Goal: Task Accomplishment & Management: Use online tool/utility

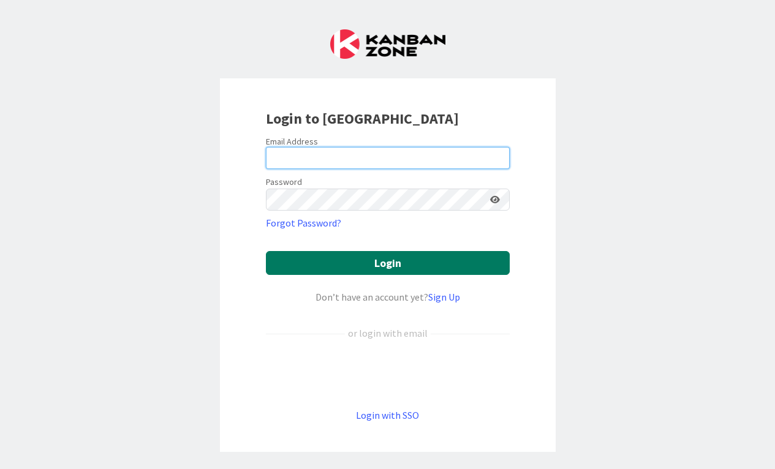
type input "[EMAIL_ADDRESS][DOMAIN_NAME]"
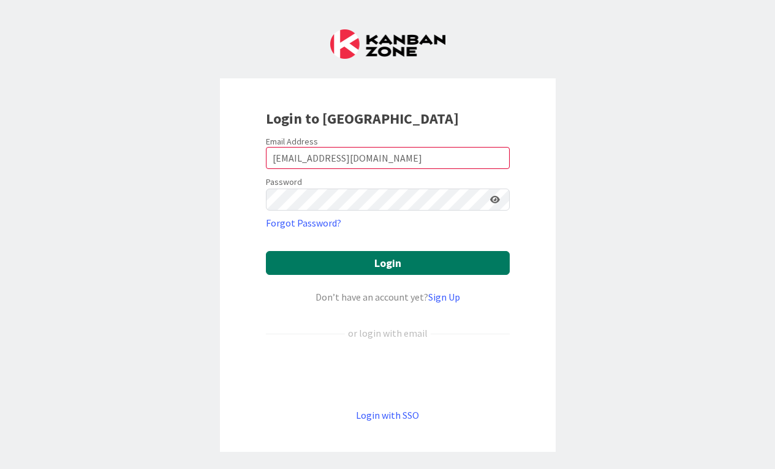
click at [398, 262] on button "Login" at bounding box center [388, 263] width 244 height 24
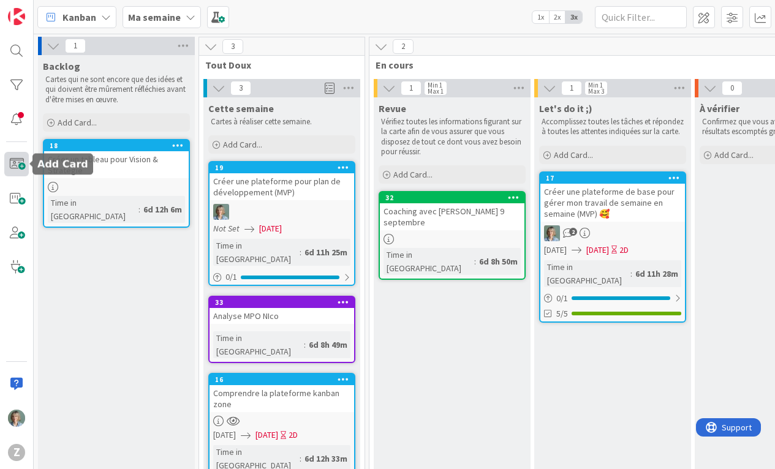
click at [17, 167] on span at bounding box center [16, 164] width 25 height 25
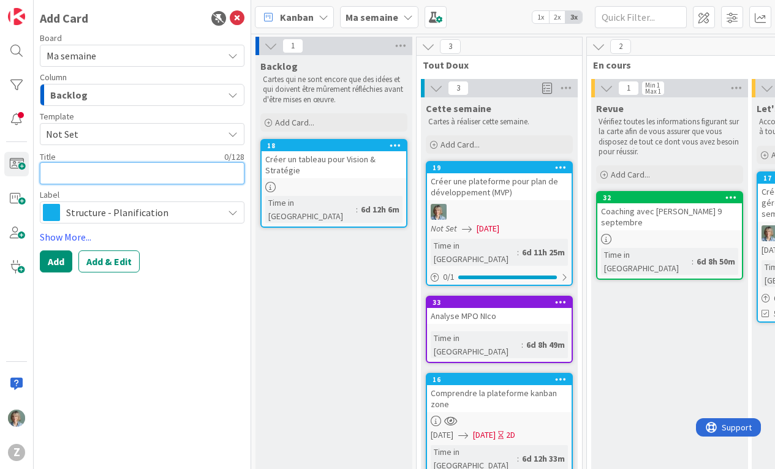
type textarea "x"
type textarea "C"
type textarea "x"
type textarea "CV"
type textarea "x"
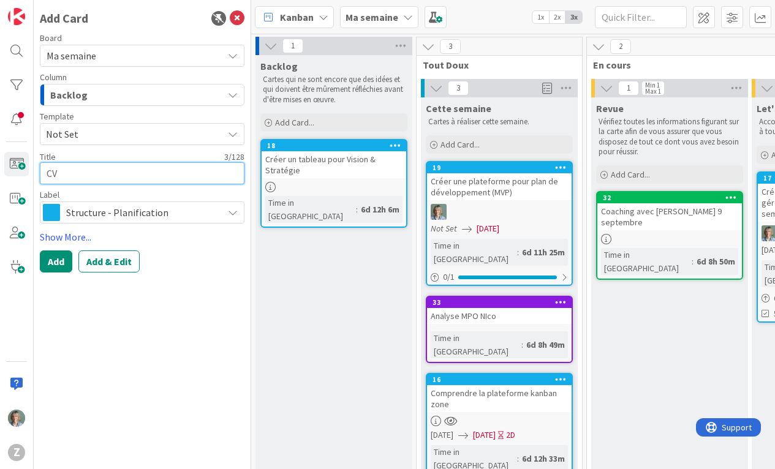
type textarea "CV -"
type textarea "x"
type textarea "CV -C"
type textarea "x"
type textarea "CV -Co"
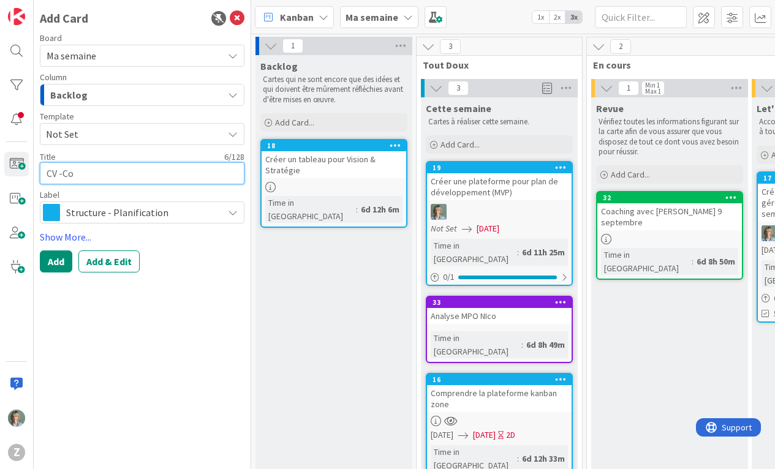
type textarea "x"
type textarea "CV -Cog"
type textarea "x"
type textarea "CV -Cogi"
type textarea "x"
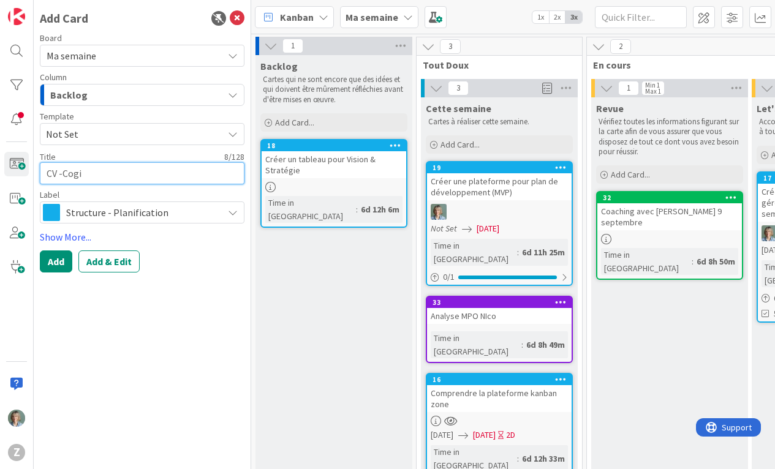
type textarea "CV -Cogit"
type textarea "x"
type textarea "CV -Cogita"
type textarea "x"
type textarea "CV -Cogitas"
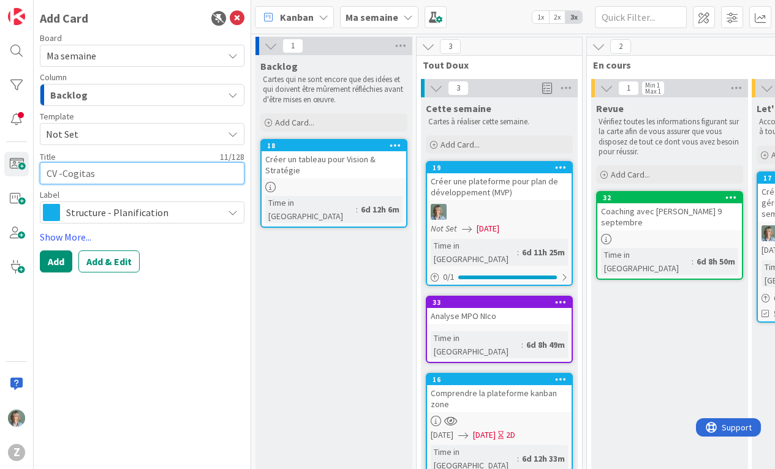
type textarea "x"
type textarea "CV -Cogitas"
type textarea "x"
type textarea "CV -Cogitas ."
type textarea "x"
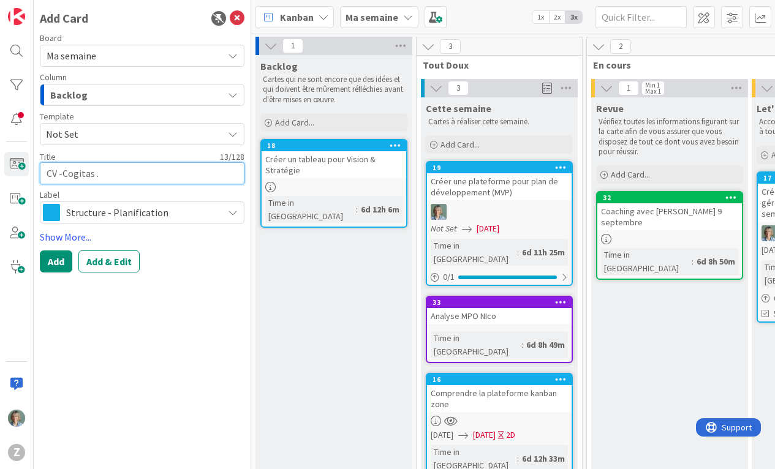
type textarea "CV -Cogitas .."
type textarea "x"
type textarea "CV -Cogitas ..."
type textarea "x"
type textarea "CV -Cogitas ...."
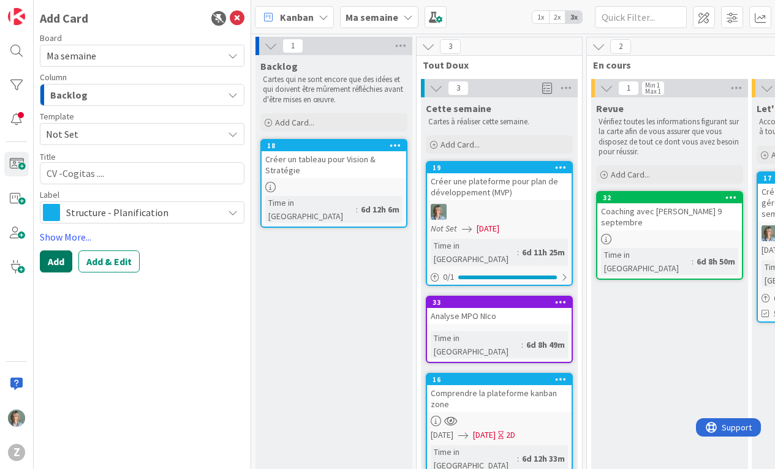
click at [60, 264] on button "Add" at bounding box center [56, 262] width 32 height 22
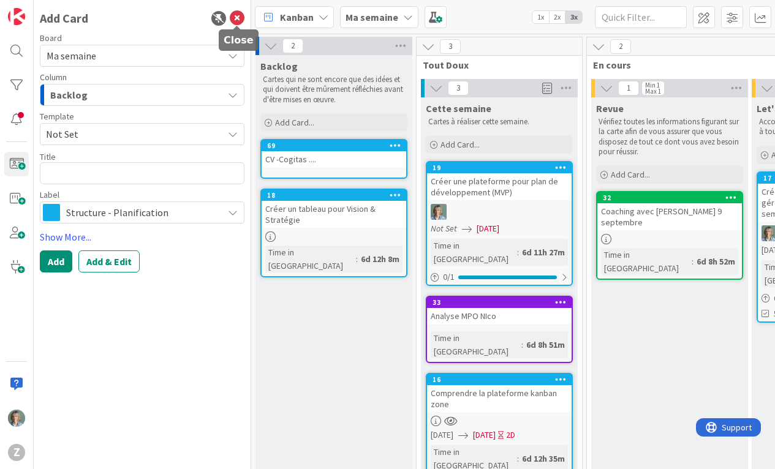
click at [238, 20] on icon at bounding box center [237, 18] width 15 height 15
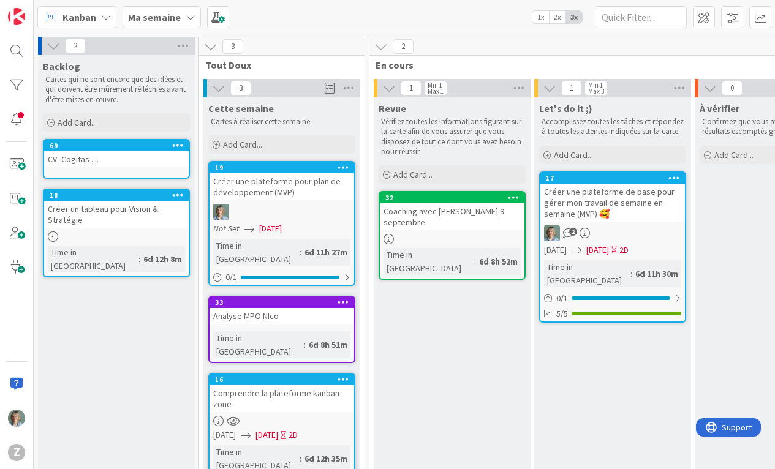
click at [156, 158] on div "CV -Cogitas ...." at bounding box center [116, 159] width 145 height 16
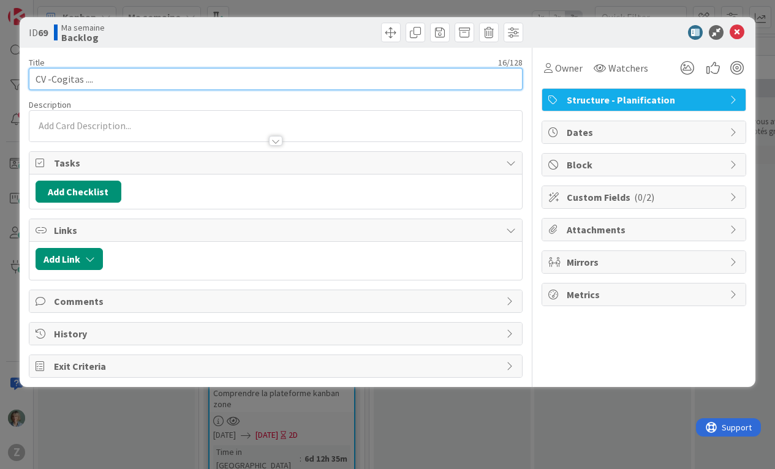
click at [132, 80] on input "CV -Cogitas ...." at bounding box center [276, 79] width 494 height 22
type input "CV -Cogitas .... + clinique nouvelle"
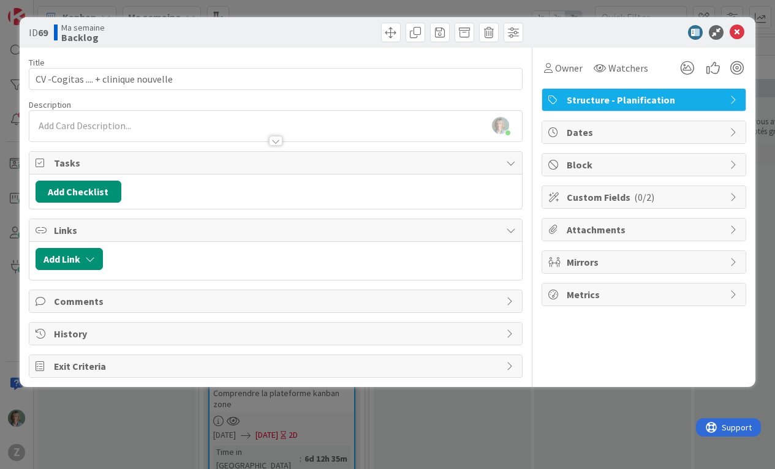
click at [82, 120] on div "[PERSON_NAME] just joined" at bounding box center [275, 126] width 493 height 31
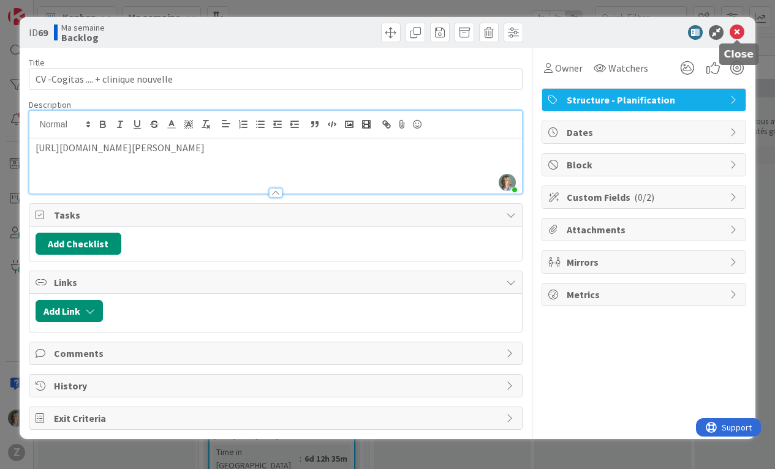
click at [736, 31] on icon at bounding box center [737, 32] width 15 height 15
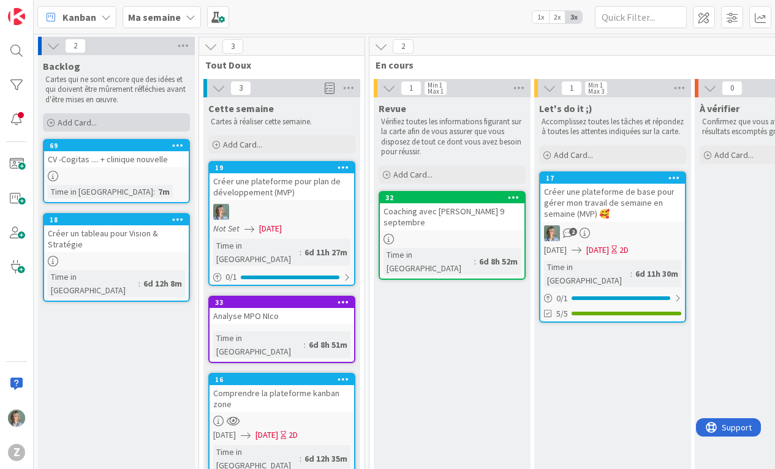
click at [80, 119] on span "Add Card..." at bounding box center [77, 122] width 39 height 11
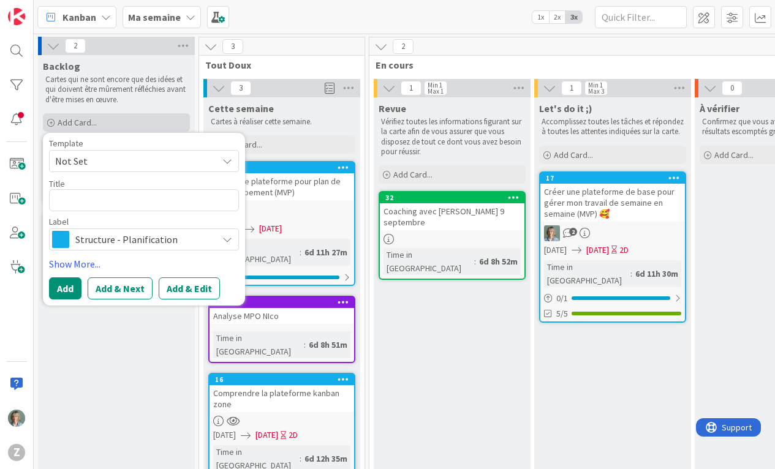
type textarea "x"
type textarea "F"
type textarea "x"
type textarea "Fi"
type textarea "x"
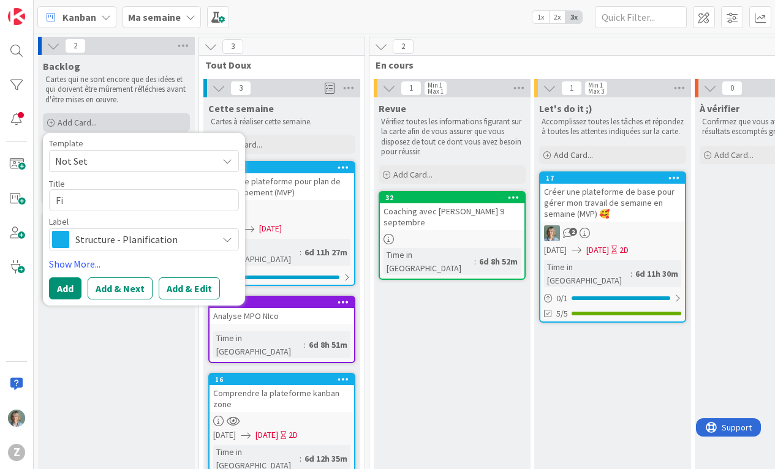
type textarea "Fin"
type textarea "x"
type textarea "Finir"
type textarea "x"
type textarea "Finir"
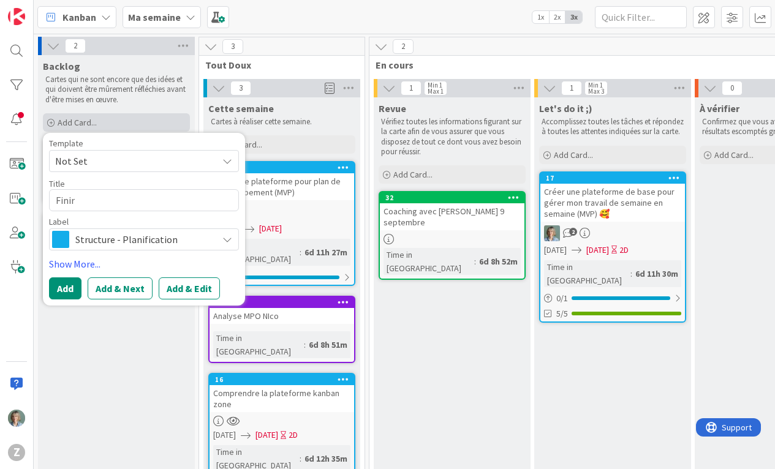
type textarea "x"
type textarea "Finir fo"
type textarea "x"
type textarea "Finir form"
type textarea "x"
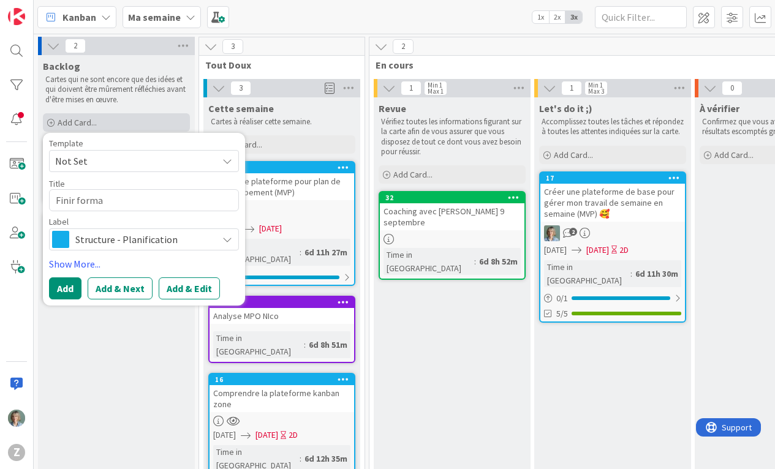
type textarea "Finir format"
type textarea "x"
type textarea "Finir formati"
type textarea "x"
type textarea "Finir formatio"
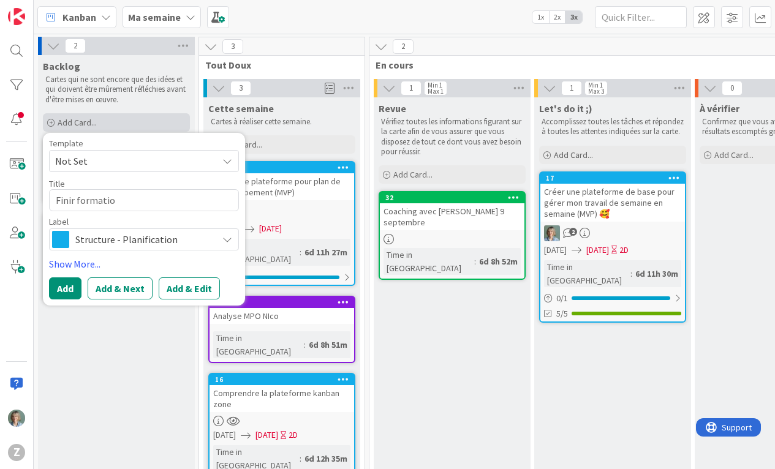
type textarea "x"
type textarea "Finir formation"
type textarea "x"
type textarea "Finir formation"
type textarea "x"
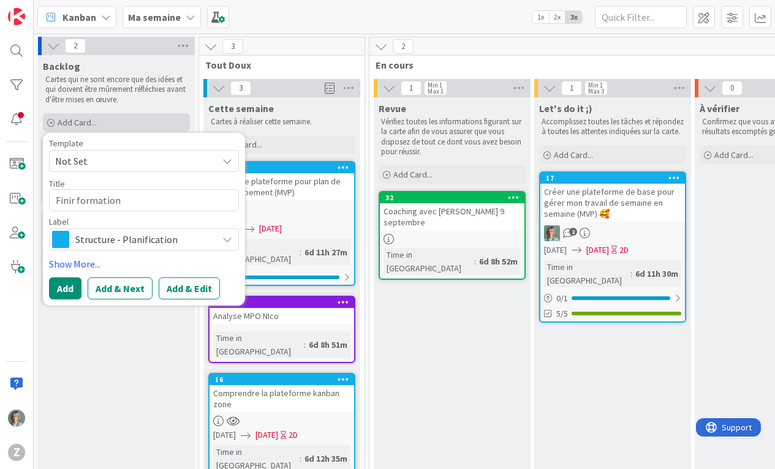
type textarea "Finir formation R"
type textarea "x"
type textarea "Finir formation RP"
type textarea "x"
type textarea "Finir formation RPO"
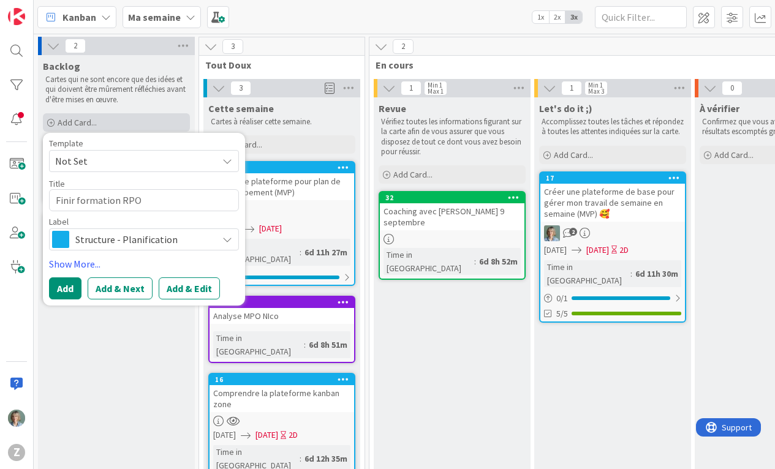
type textarea "x"
type textarea "Finir formation RP"
type textarea "x"
type textarea "Finir formation RPS"
click at [64, 287] on button "Add" at bounding box center [65, 289] width 32 height 22
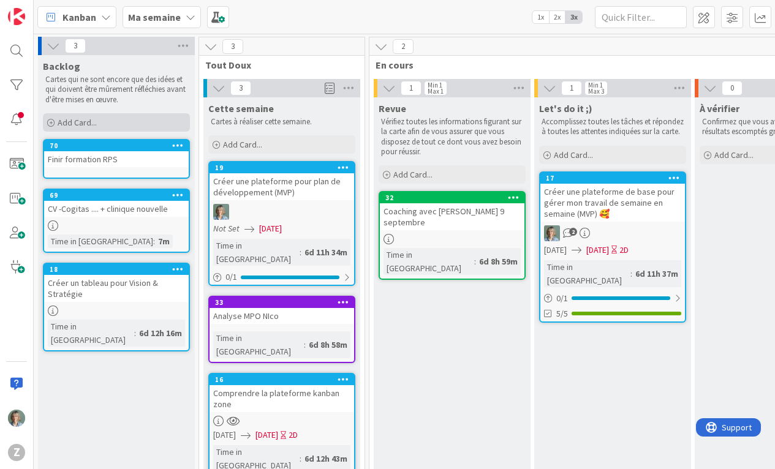
click at [110, 122] on div "Add Card..." at bounding box center [116, 122] width 147 height 18
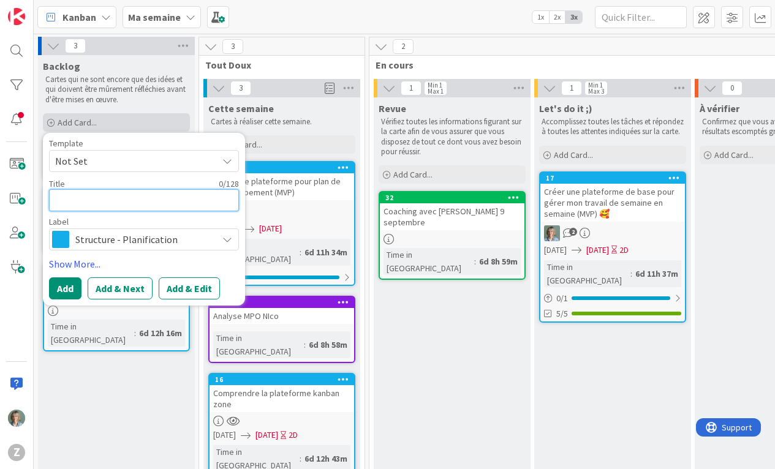
type textarea "x"
type textarea "F"
type textarea "x"
type textarea "Fo"
type textarea "x"
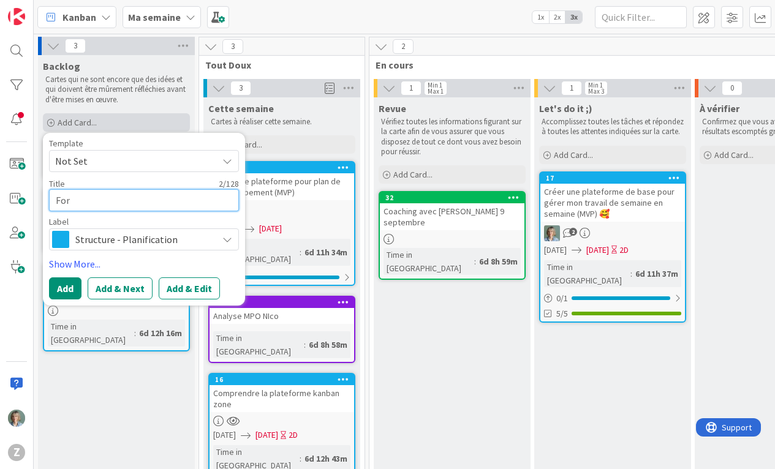
type textarea "Form"
type textarea "x"
type textarea "Forma"
type textarea "x"
type textarea "Format"
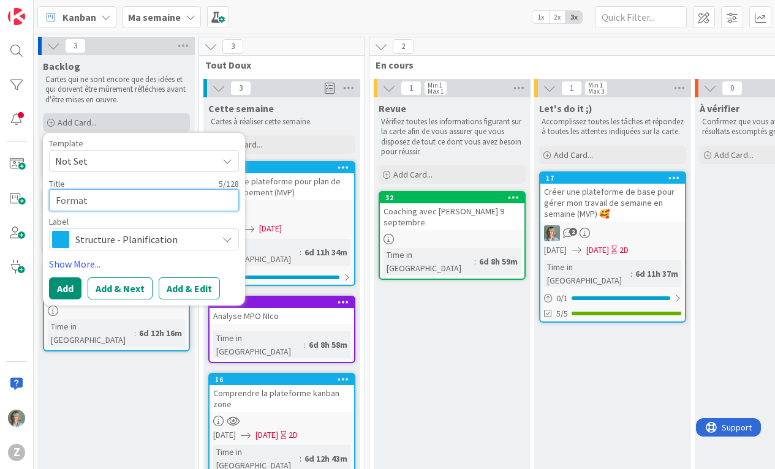
type textarea "x"
type textarea "Formati"
type textarea "x"
type textarea "Formatio"
type textarea "x"
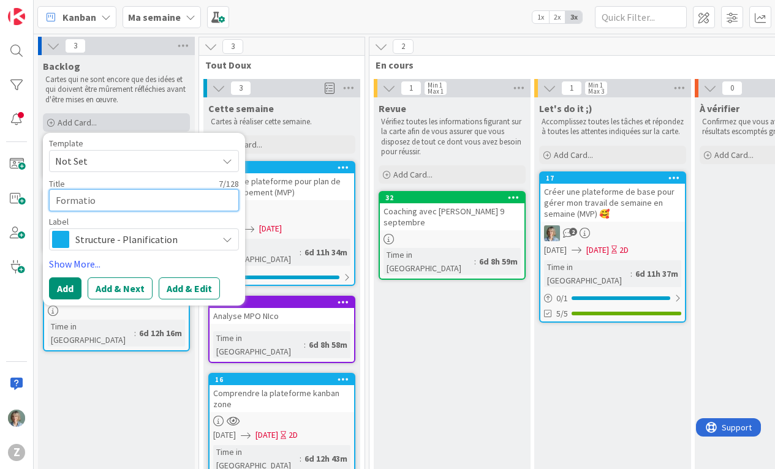
type textarea "Formation"
type textarea "x"
type textarea "Formation"
type textarea "x"
type textarea "Formation S"
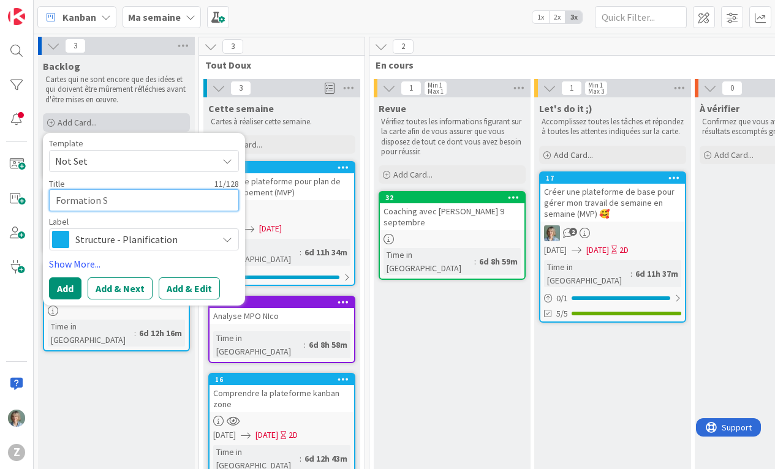
type textarea "x"
type textarea "Formation SS"
type textarea "x"
type textarea "Formation SSr"
type textarea "x"
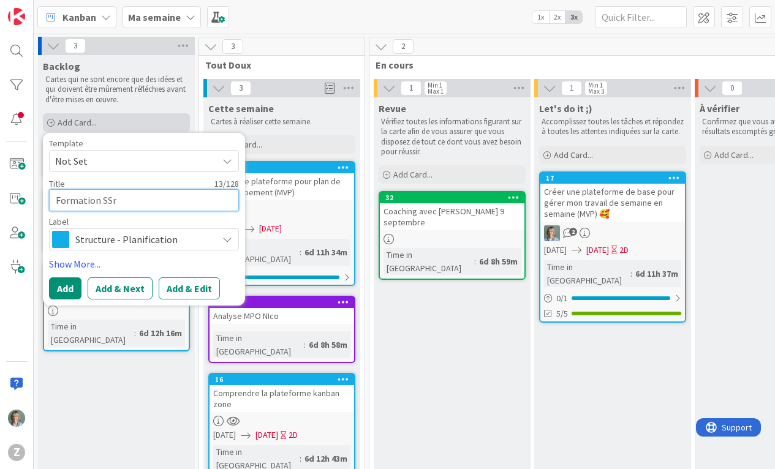
type textarea "Formation SSr"
type textarea "x"
type textarea "Formation SSr"
type textarea "x"
type textarea "Formation SS"
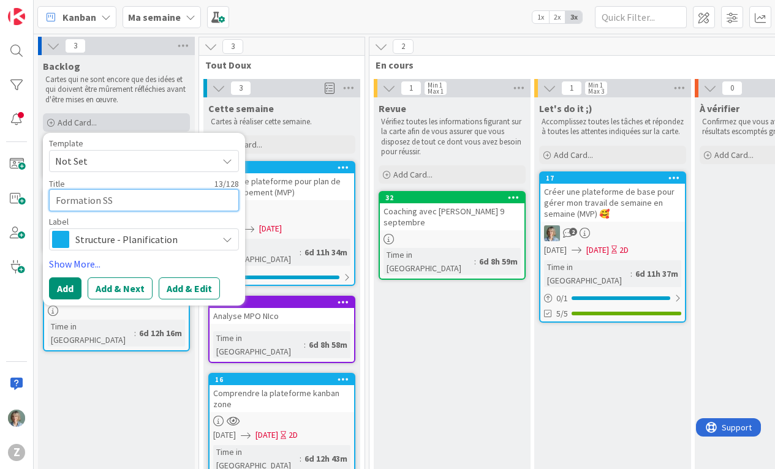
type textarea "x"
type textarea "Formation SSR"
type textarea "x"
type textarea "Formation SSR"
type textarea "x"
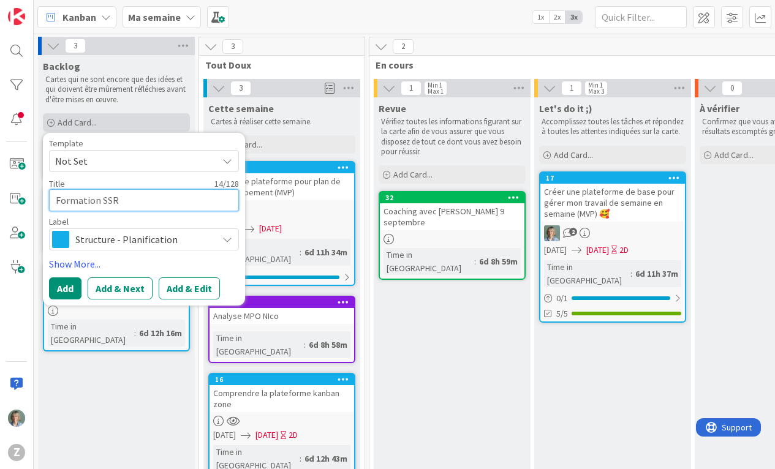
type textarea "Formation SSR n"
type textarea "x"
type textarea "Formation SSR ni"
type textarea "x"
type textarea "Formation SSR niv"
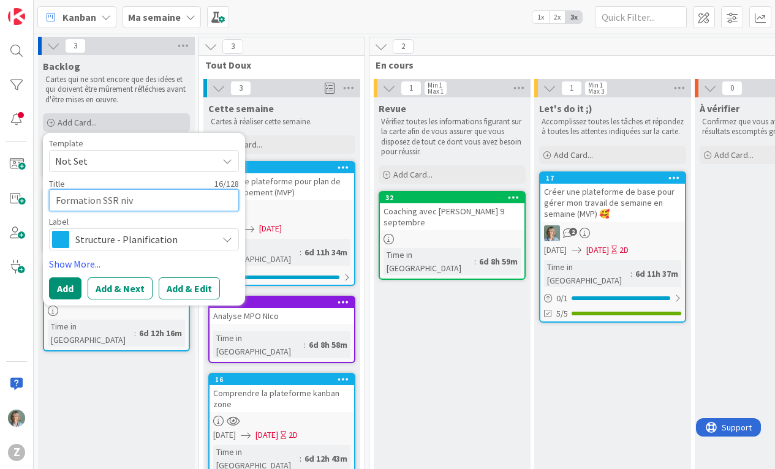
type textarea "x"
type textarea "Formation SSR nive"
type textarea "x"
type textarea "Formation SSR nivea"
type textarea "x"
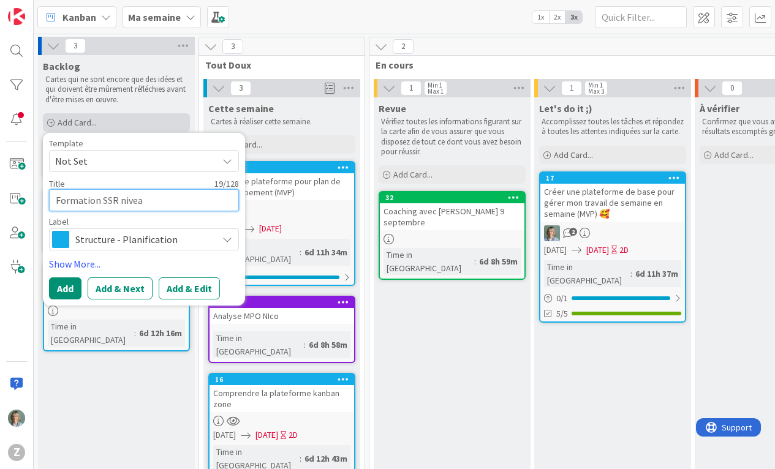
type textarea "Formation SSR niveau"
type textarea "x"
type textarea "Formation SSR niveau"
type textarea "x"
type textarea "Formation SSR niveau 1"
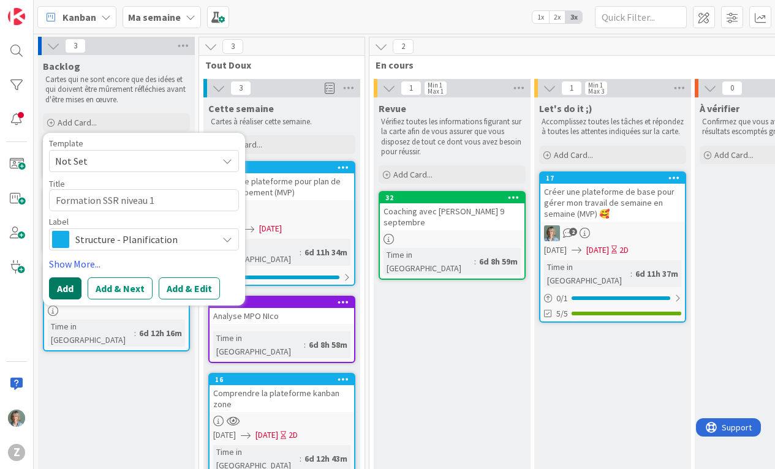
click at [63, 292] on button "Add" at bounding box center [65, 289] width 32 height 22
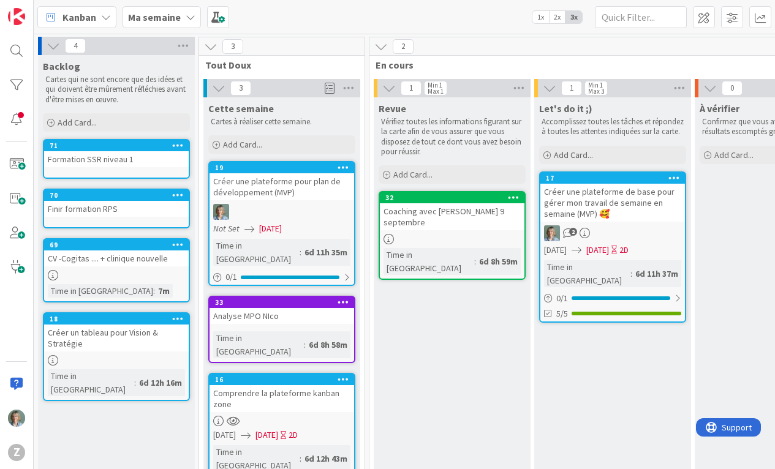
click at [148, 212] on div "Finir formation RPS" at bounding box center [116, 209] width 145 height 16
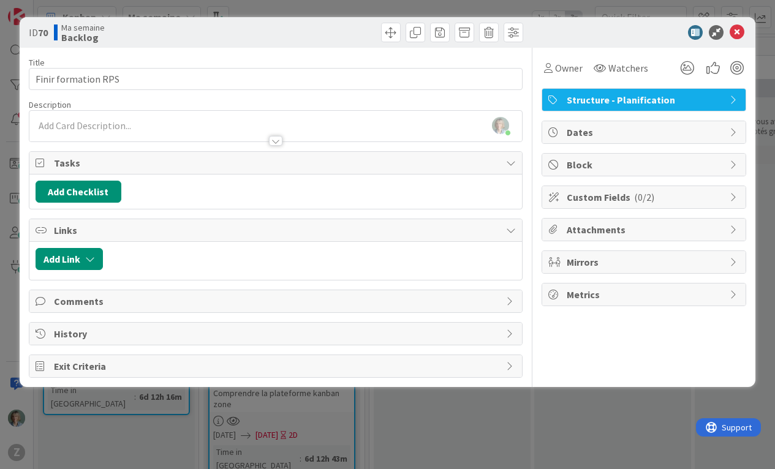
click at [123, 362] on span "Exit Criteria" at bounding box center [277, 366] width 447 height 15
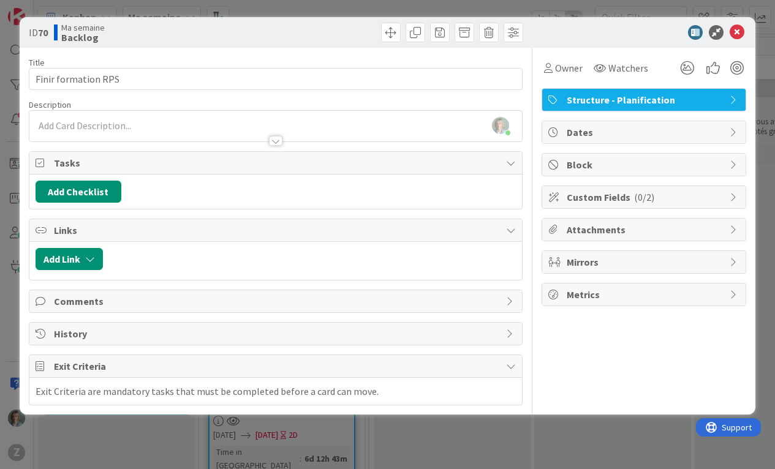
click at [112, 387] on div "Exit Criteria are mandatory tasks that must be completed before a card can move." at bounding box center [207, 391] width 343 height 15
click at [115, 392] on div "Exit Criteria are mandatory tasks that must be completed before a card can move." at bounding box center [207, 391] width 343 height 15
click at [132, 336] on span "History" at bounding box center [277, 334] width 447 height 15
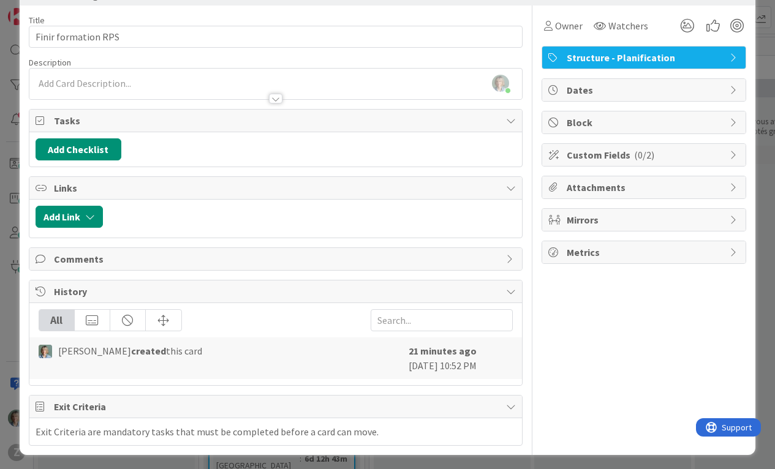
scroll to position [45, 0]
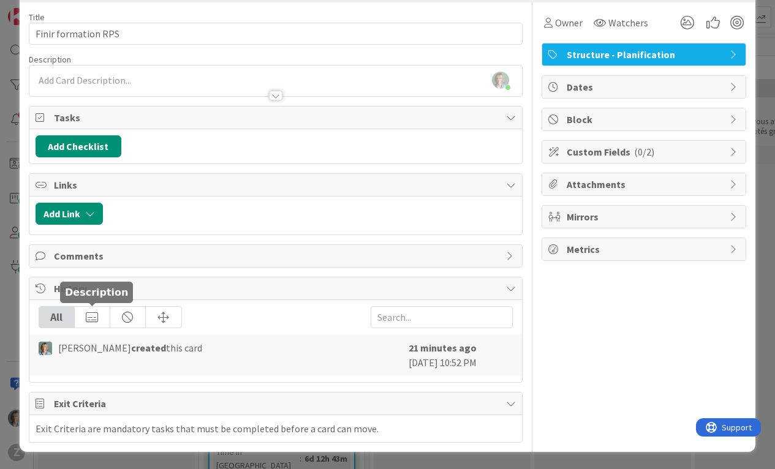
click at [102, 318] on div at bounding box center [93, 317] width 36 height 21
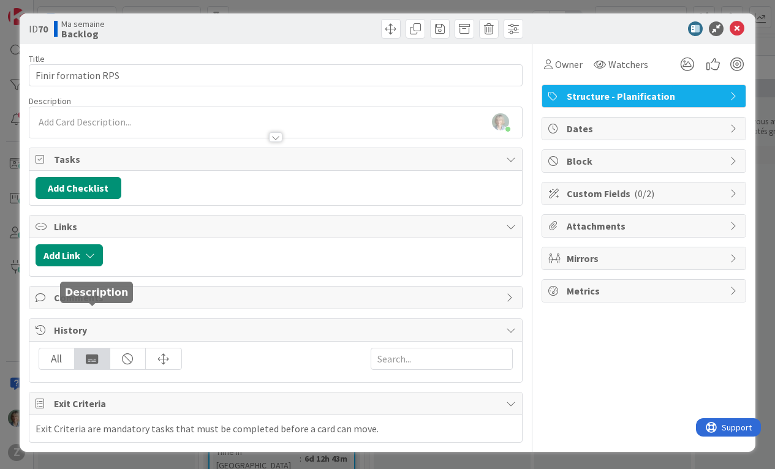
scroll to position [4, 0]
click at [127, 355] on div at bounding box center [128, 359] width 36 height 21
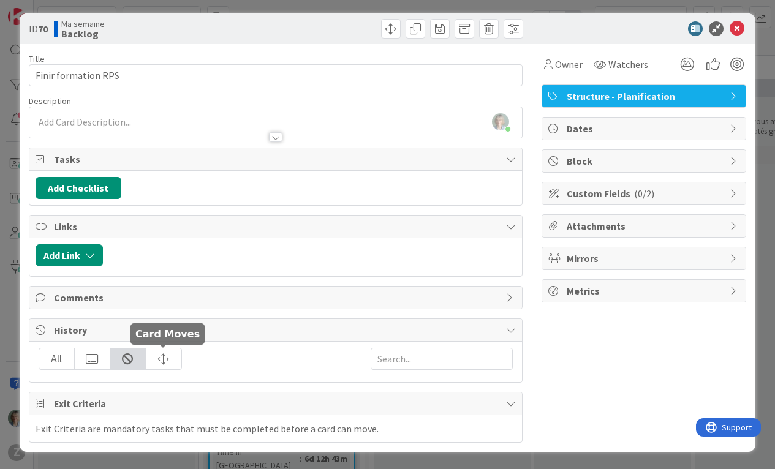
click at [152, 358] on div at bounding box center [164, 359] width 36 height 21
click at [59, 359] on div "All" at bounding box center [57, 359] width 36 height 21
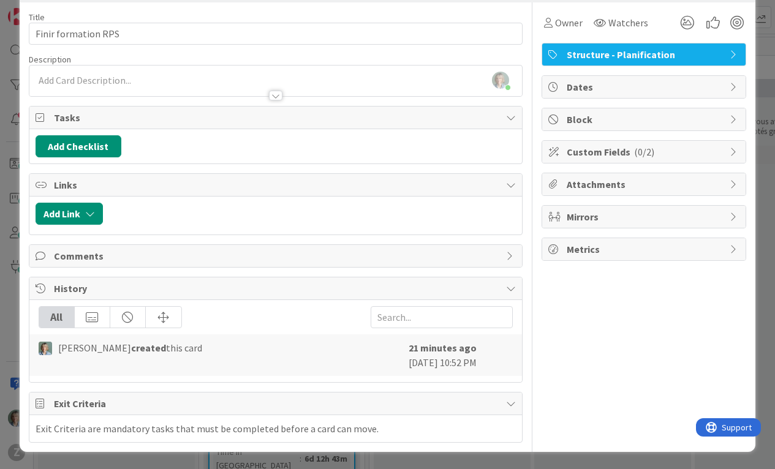
click at [136, 259] on span "Comments" at bounding box center [277, 256] width 447 height 15
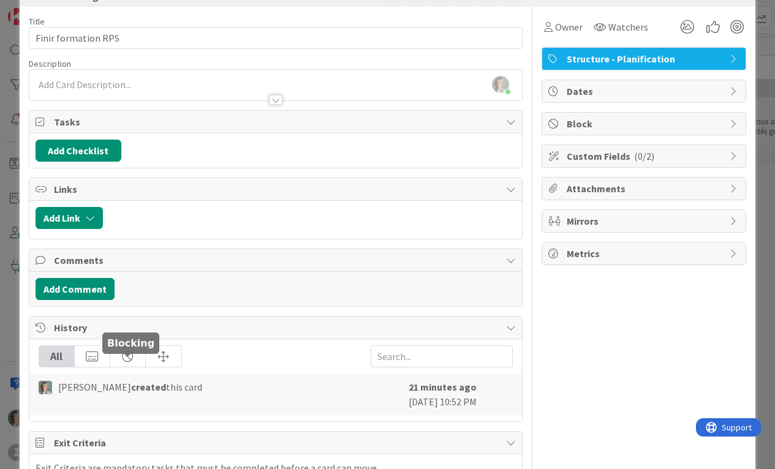
scroll to position [0, 0]
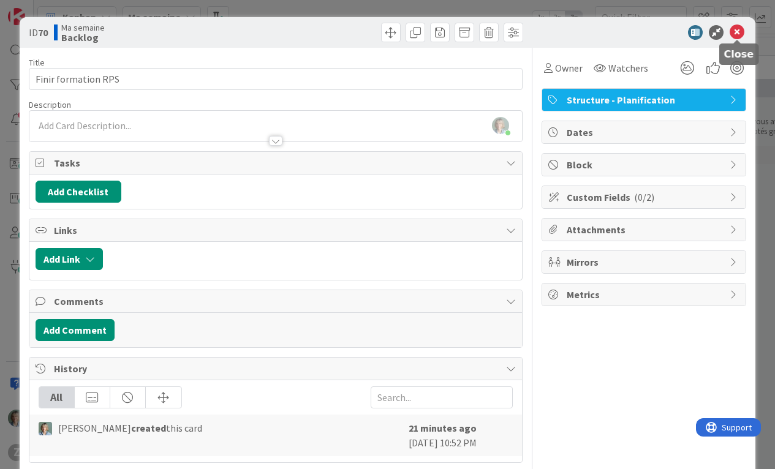
click at [741, 33] on icon at bounding box center [737, 32] width 15 height 15
